Goal: Register for event/course

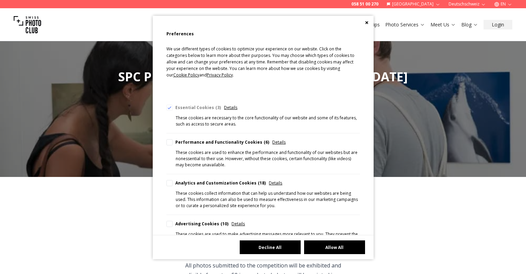
click at [266, 246] on button "Decline All" at bounding box center [270, 247] width 61 height 14
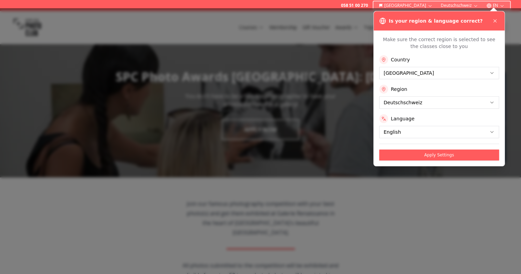
scroll to position [69, 0]
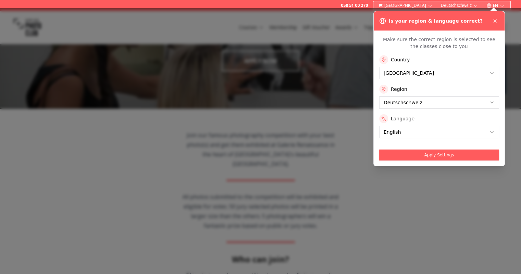
click at [424, 156] on button "Apply Settings" at bounding box center [439, 154] width 120 height 11
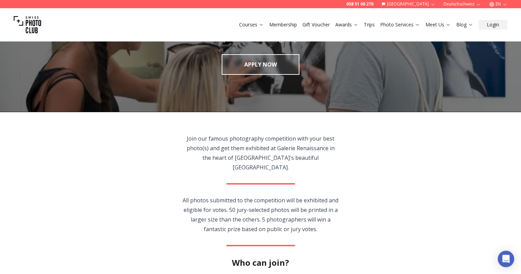
scroll to position [0, 0]
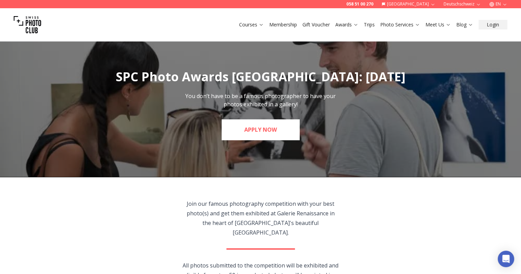
click at [265, 133] on link "APPLY NOW" at bounding box center [261, 129] width 78 height 21
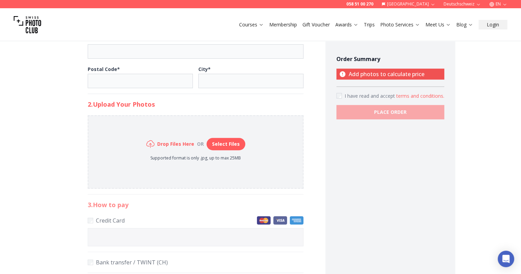
scroll to position [274, 0]
